Goal: Information Seeking & Learning: Check status

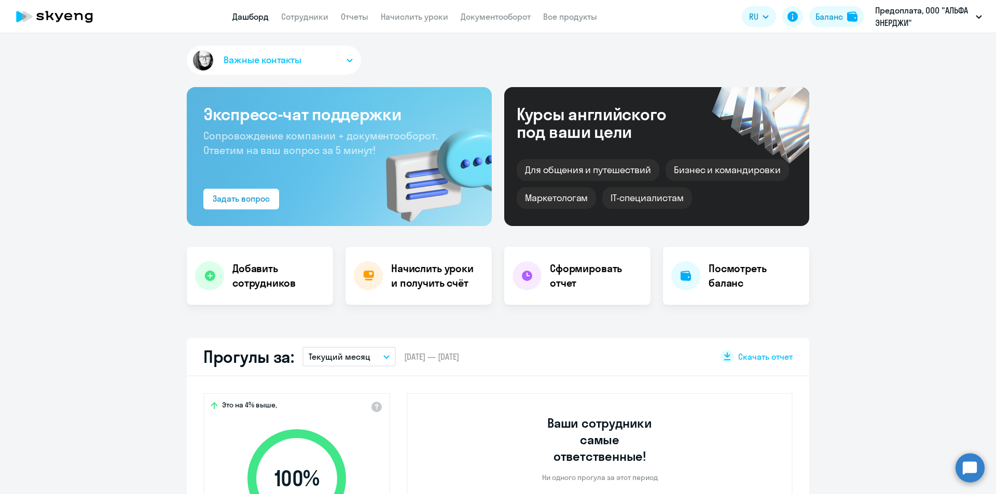
select select "30"
click at [307, 15] on link "Сотрудники" at bounding box center [304, 16] width 47 height 10
select select "30"
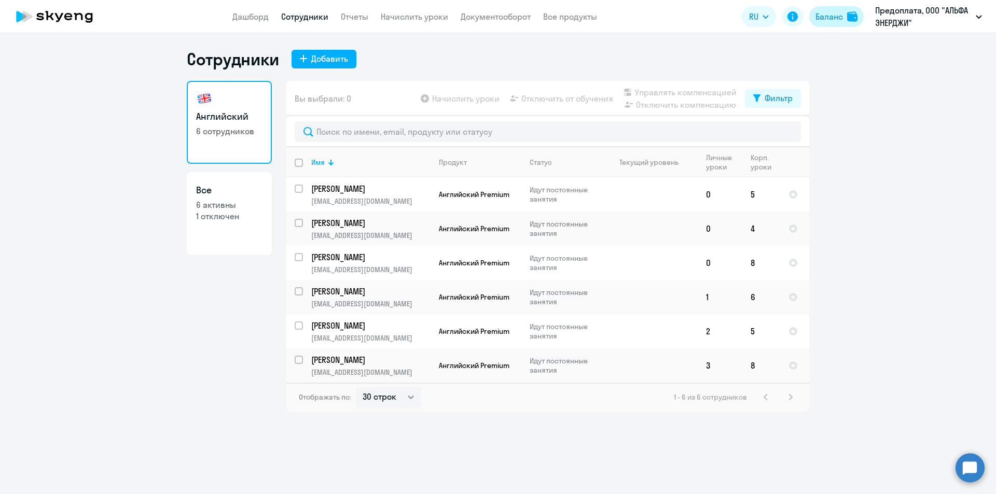
click at [831, 14] on div "Баланс" at bounding box center [828, 16] width 27 height 12
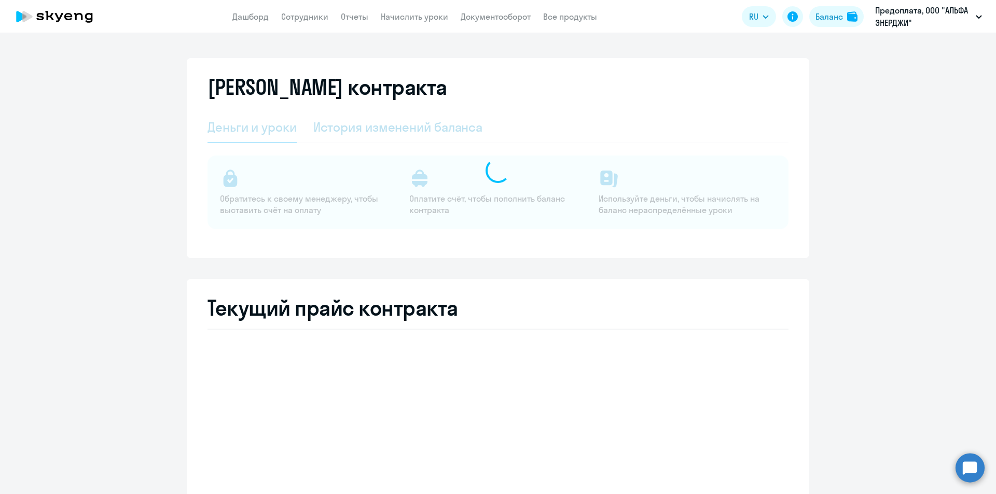
select select "english_adult_not_native_speaker"
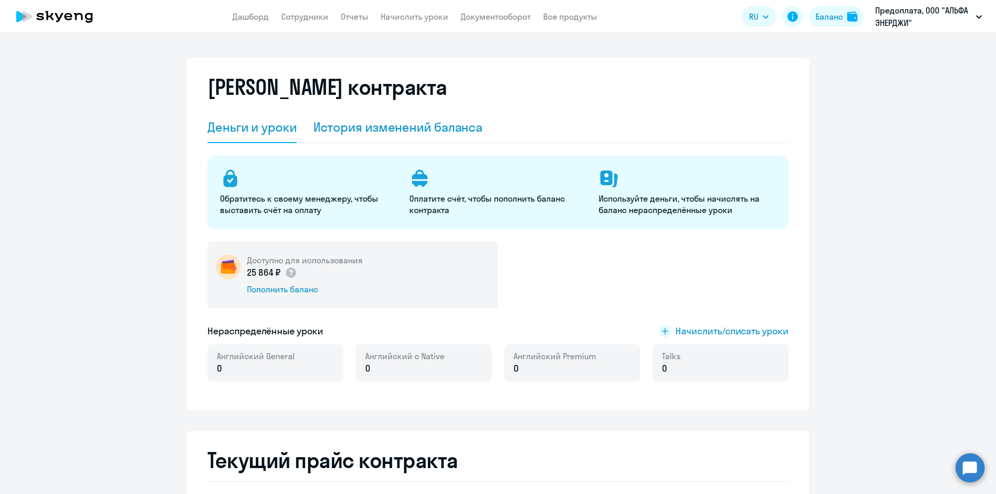
click at [378, 124] on div "История изменений баланса" at bounding box center [398, 127] width 170 height 17
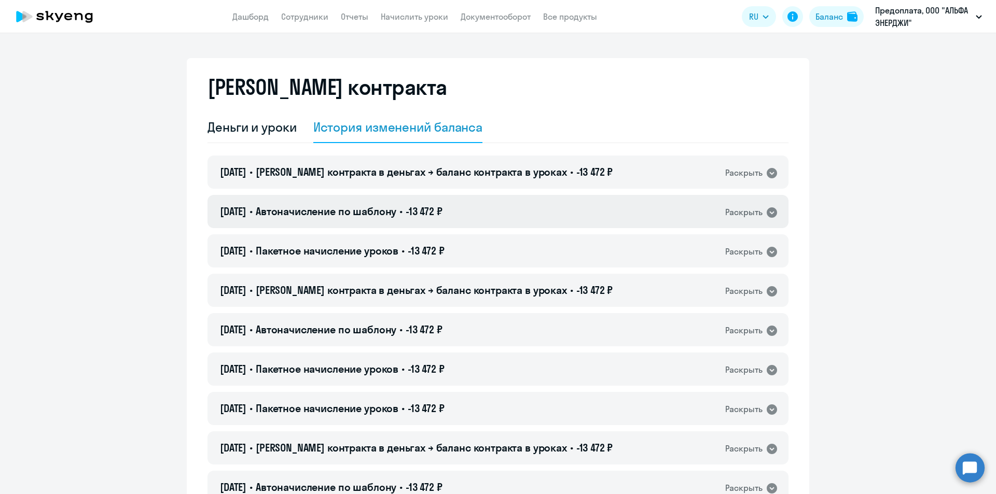
scroll to position [52, 0]
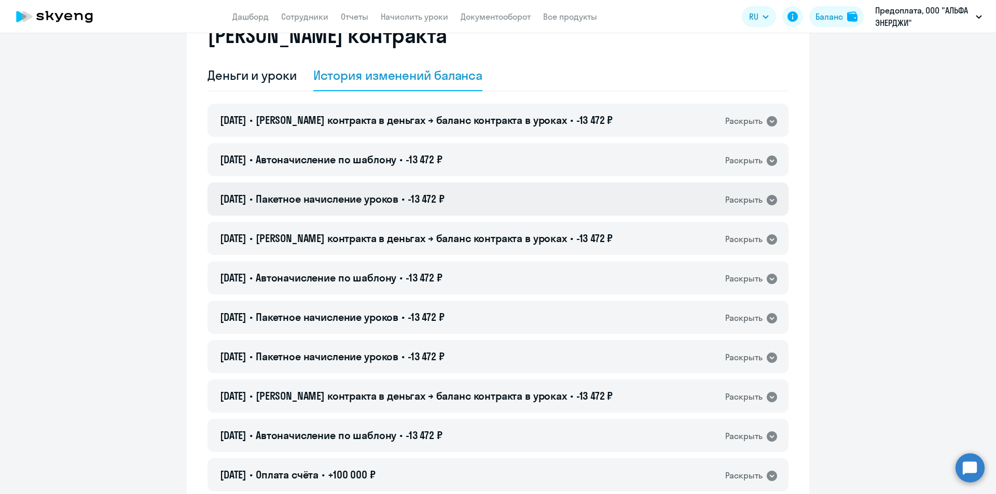
click at [766, 199] on icon at bounding box center [772, 200] width 12 height 12
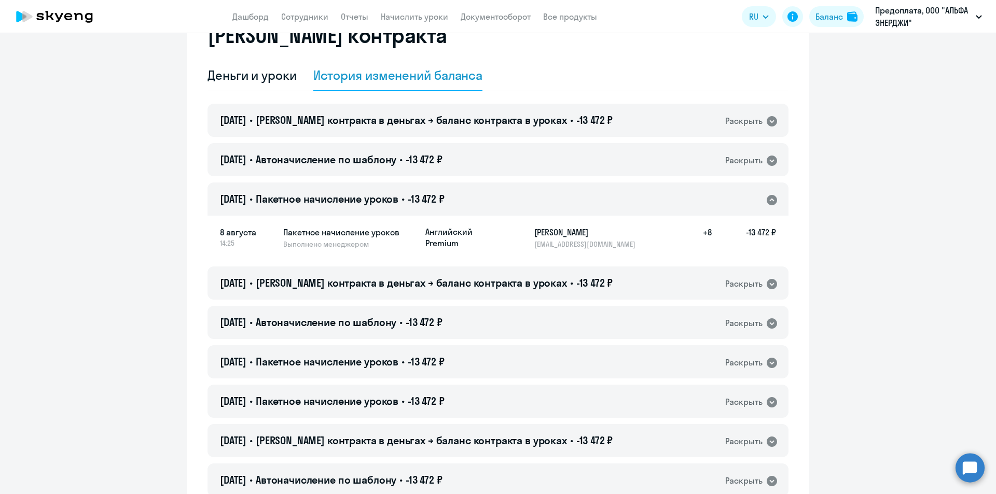
click at [767, 199] on icon at bounding box center [772, 200] width 10 height 10
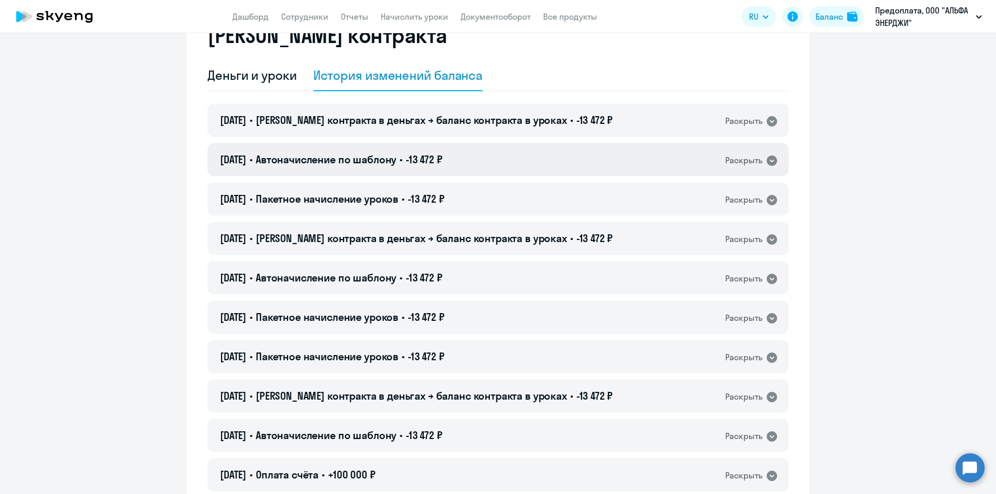
click at [767, 157] on icon at bounding box center [772, 161] width 10 height 10
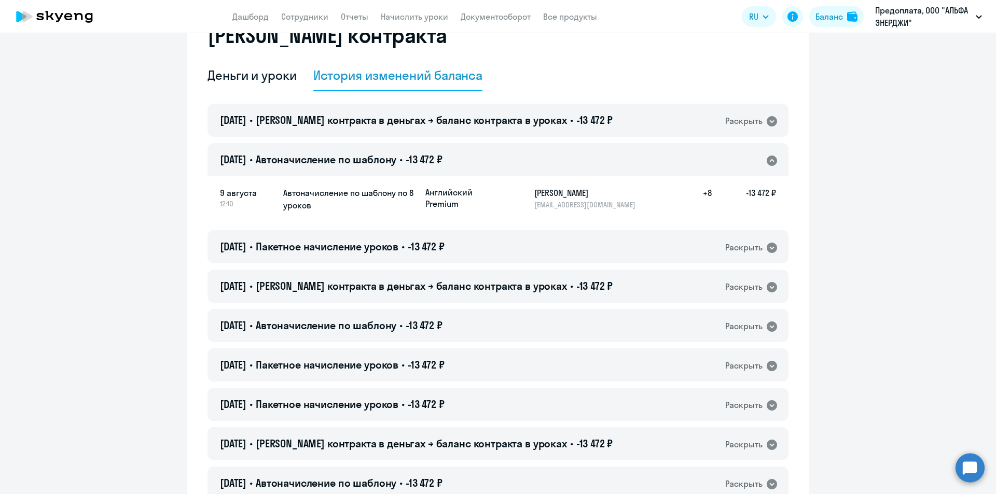
click at [767, 157] on icon at bounding box center [772, 161] width 10 height 10
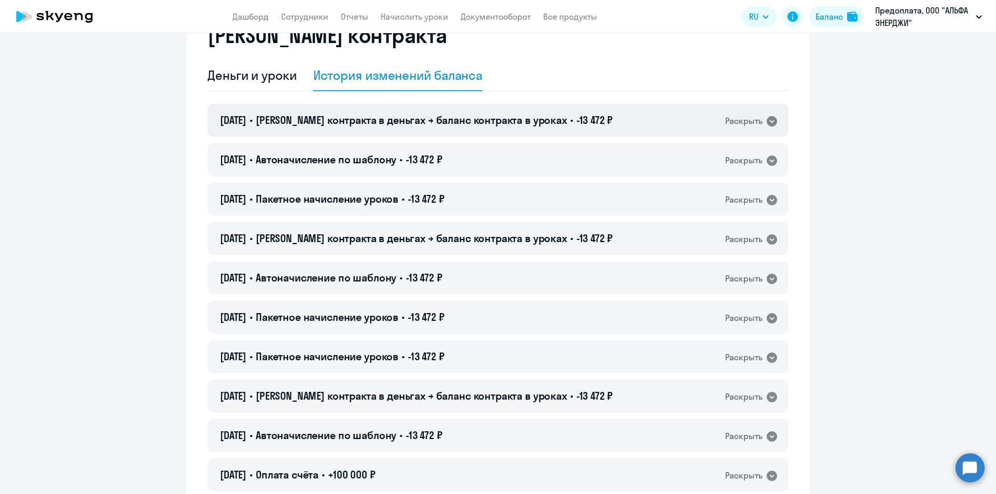
click at [768, 117] on icon at bounding box center [772, 121] width 10 height 10
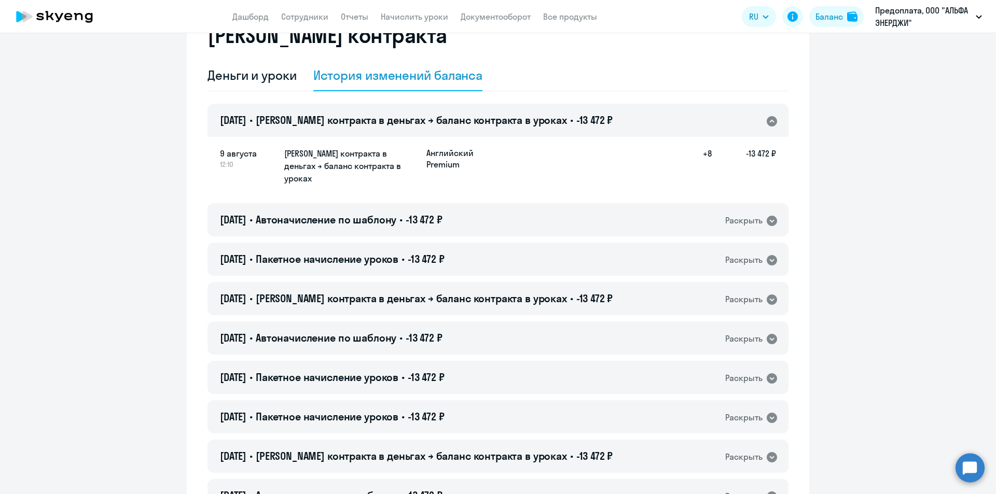
click at [768, 117] on icon at bounding box center [772, 121] width 10 height 10
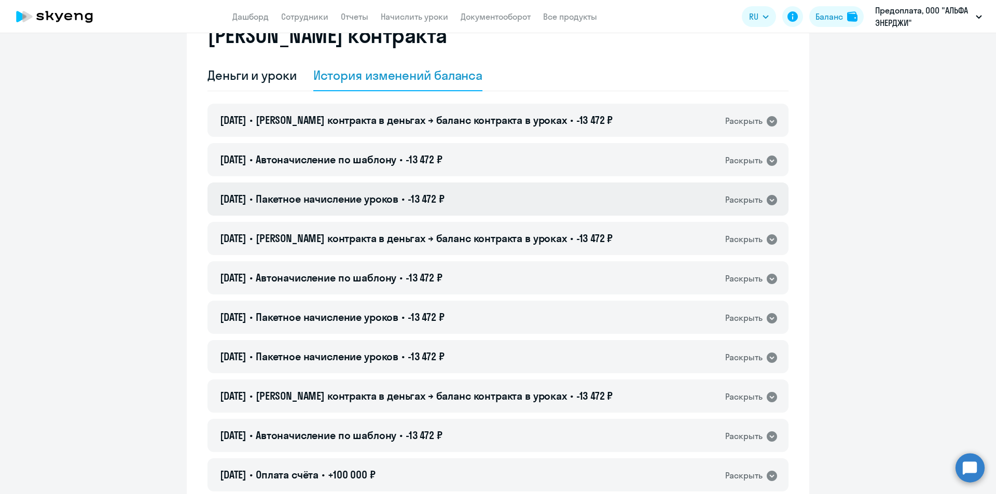
click at [768, 197] on icon at bounding box center [772, 200] width 10 height 10
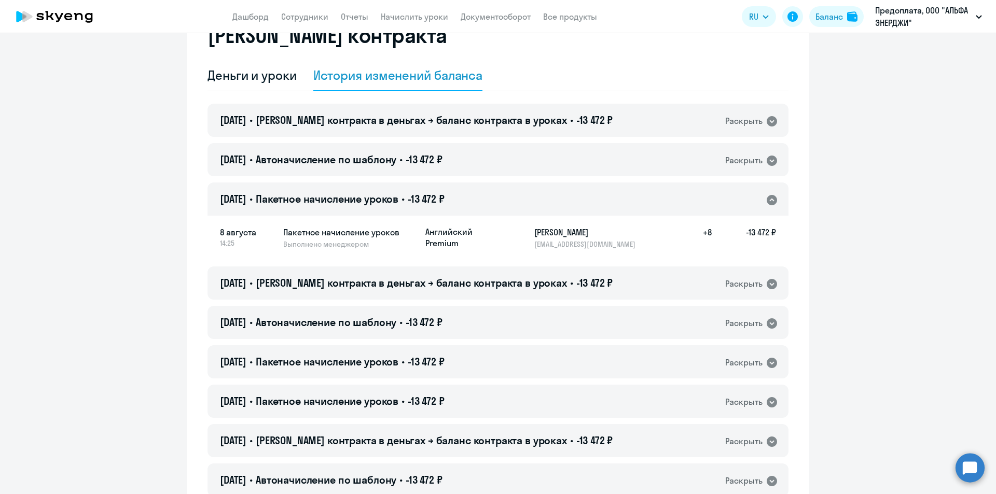
click at [768, 197] on icon at bounding box center [772, 200] width 10 height 10
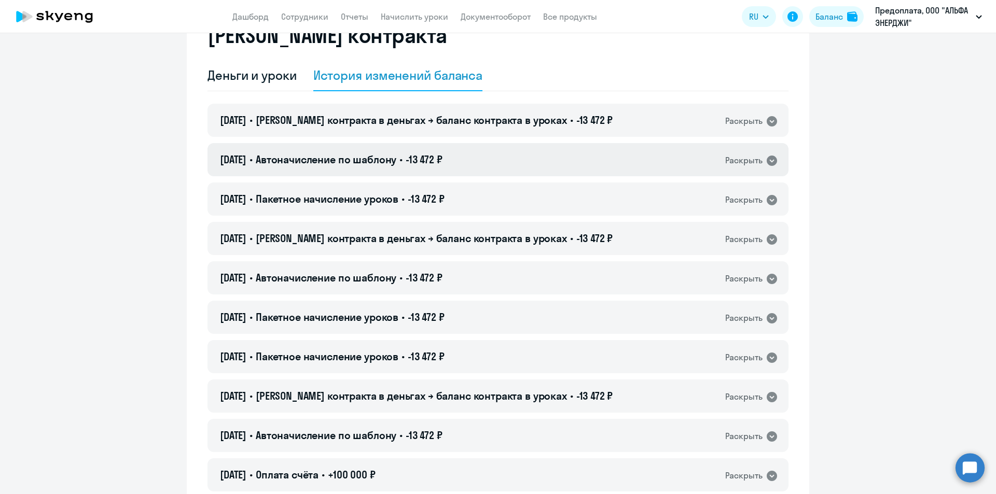
click at [770, 155] on icon at bounding box center [772, 161] width 12 height 12
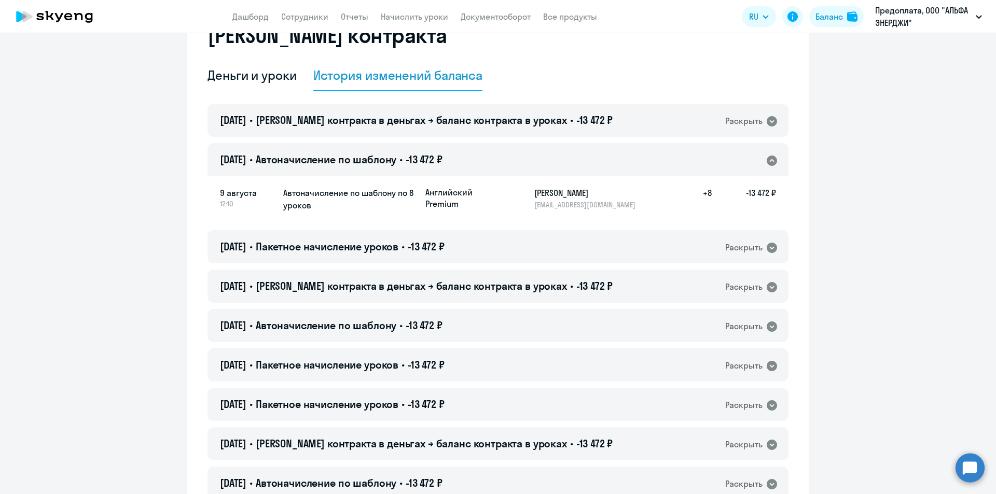
click at [770, 155] on icon at bounding box center [772, 161] width 12 height 12
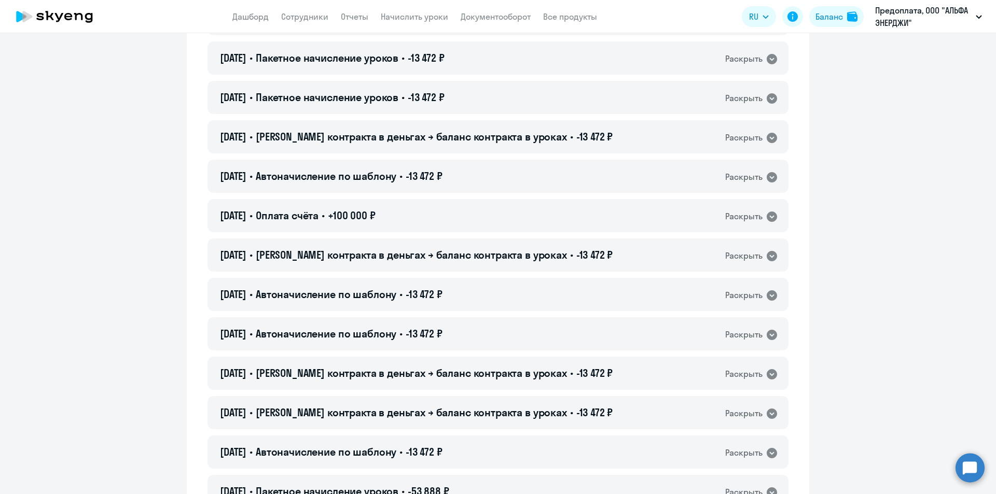
scroll to position [0, 0]
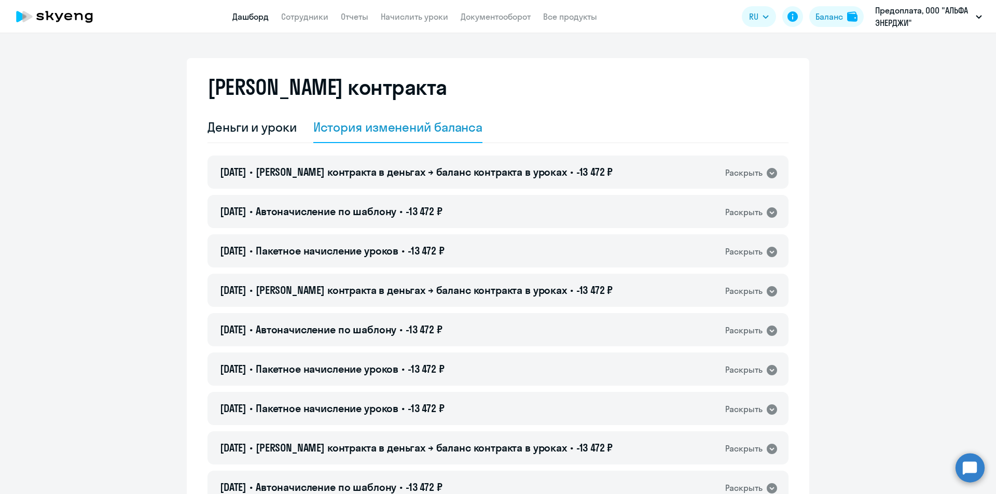
click at [249, 17] on link "Дашборд" at bounding box center [250, 16] width 36 height 10
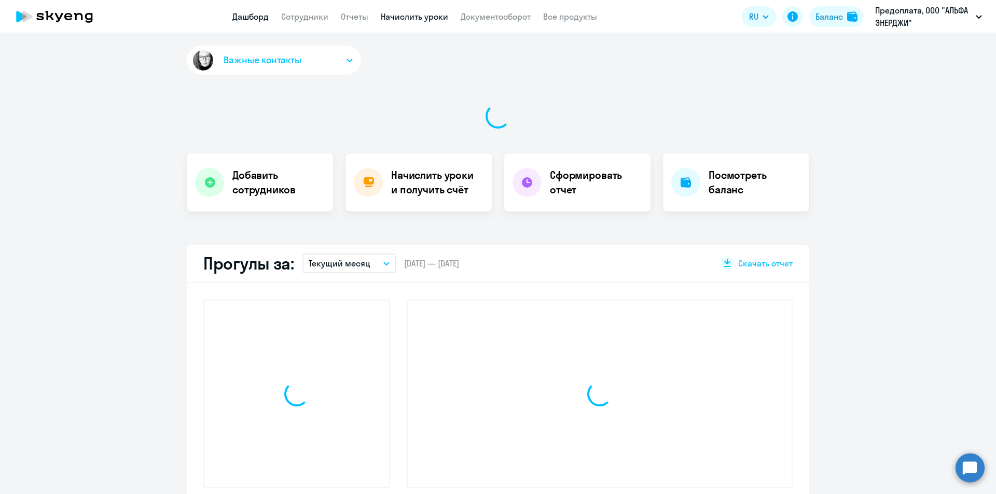
select select "30"
